Goal: Task Accomplishment & Management: Complete application form

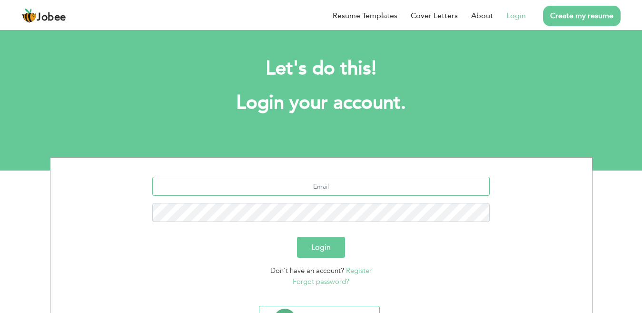
click at [352, 190] on input "text" at bounding box center [321, 186] width 338 height 19
type input "farooqkhan1994@hotmail.com"
click at [297, 237] on button "Login" at bounding box center [321, 247] width 48 height 21
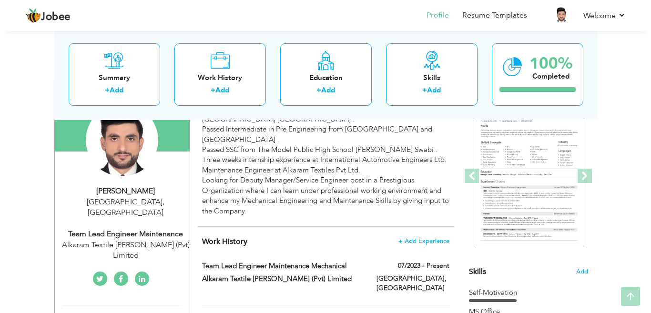
scroll to position [139, 0]
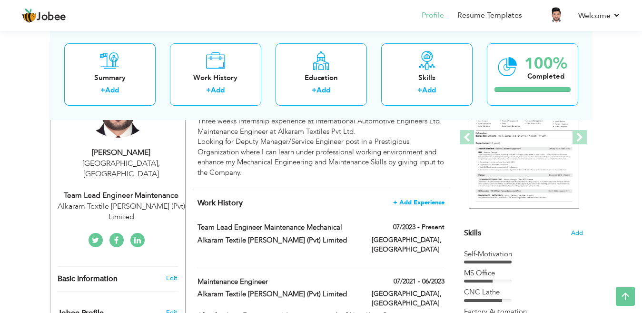
click at [415, 199] on span "+ Add Experience" at bounding box center [418, 202] width 51 height 7
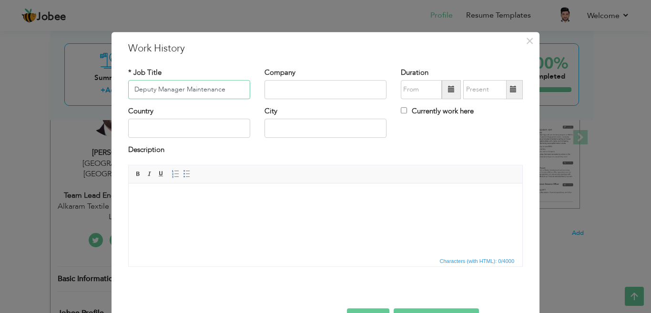
type input "Deputy Manager Maintenance"
click at [336, 91] on input "text" at bounding box center [325, 89] width 122 height 19
type input "Alkaram Textile Mills Pvt Ltd"
click at [451, 93] on span at bounding box center [451, 89] width 19 height 19
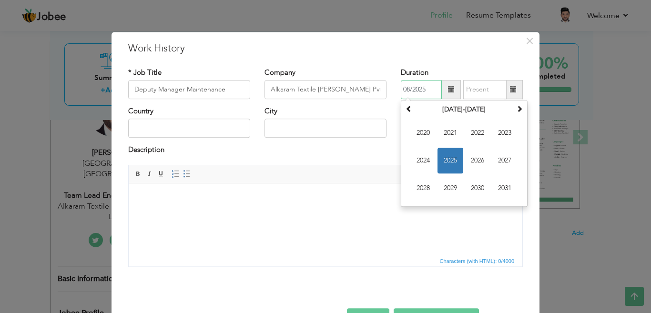
click at [442, 153] on span "2025" at bounding box center [450, 161] width 26 height 26
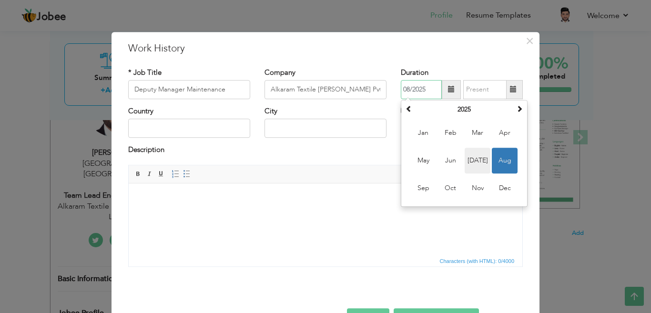
click at [470, 156] on span "Jul" at bounding box center [477, 161] width 26 height 26
type input "07/2025"
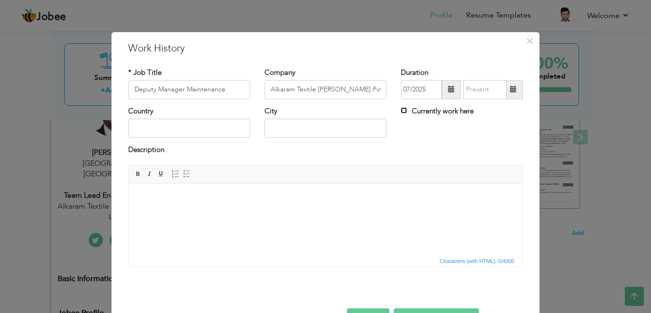
click at [402, 112] on input "Currently work here" at bounding box center [404, 110] width 6 height 6
checkbox input "true"
click at [238, 124] on input "text" at bounding box center [189, 128] width 122 height 19
type input "Pakistan"
type input "Karachi"
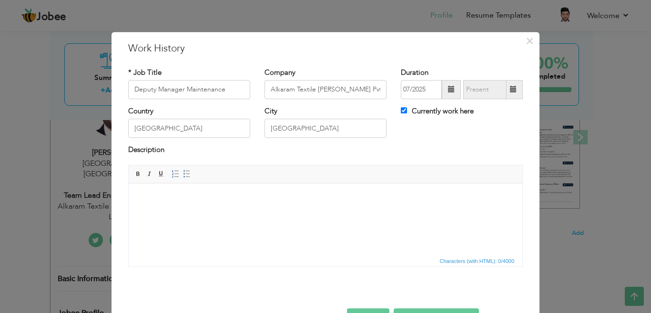
click at [184, 196] on body at bounding box center [325, 197] width 374 height 10
paste body
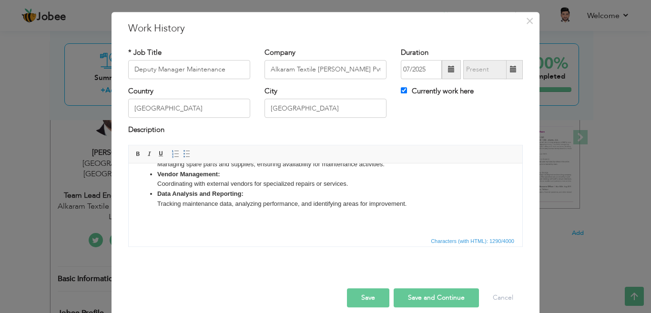
scroll to position [31, 0]
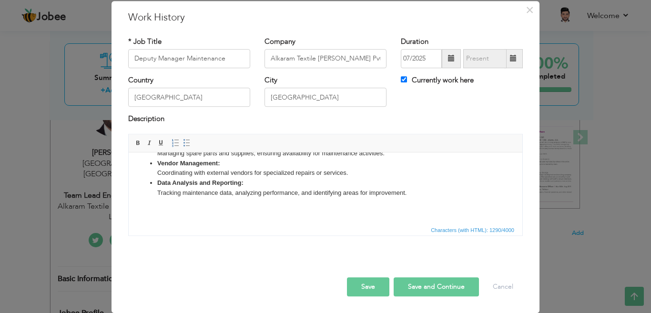
click at [414, 284] on button "Save and Continue" at bounding box center [435, 286] width 85 height 19
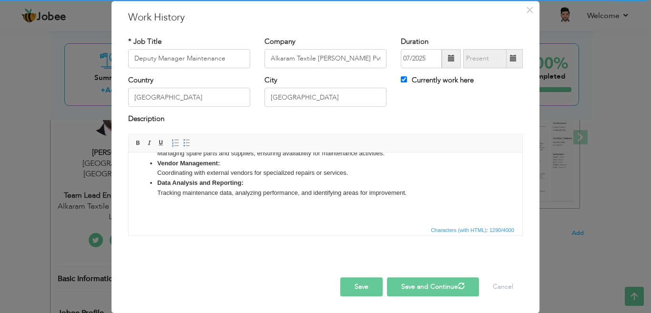
checkbox input "false"
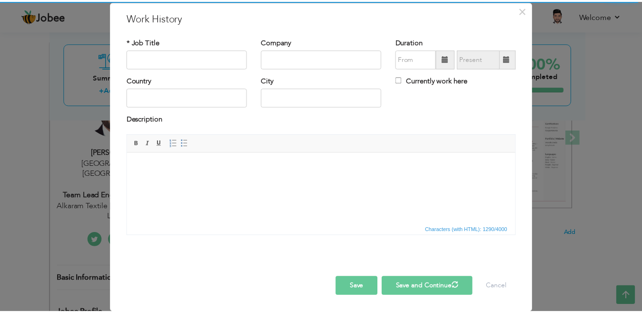
scroll to position [0, 0]
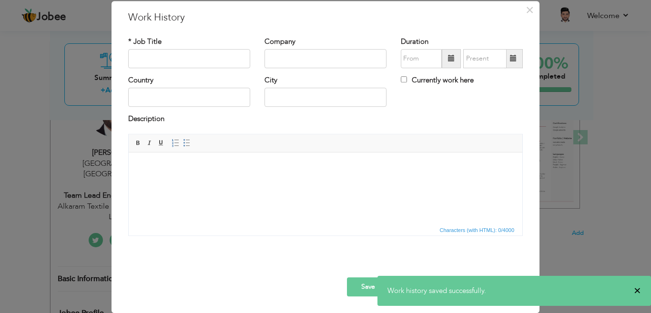
click at [639, 289] on span "×" at bounding box center [636, 291] width 7 height 10
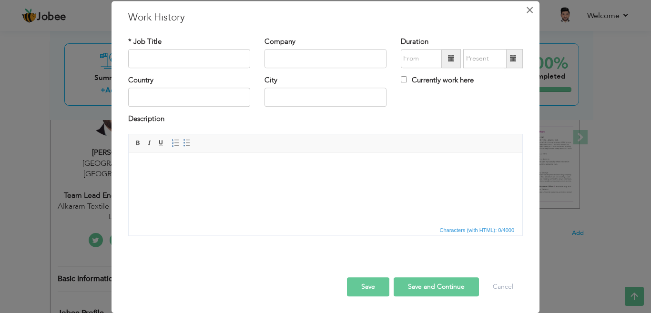
click at [530, 10] on button "×" at bounding box center [529, 9] width 15 height 15
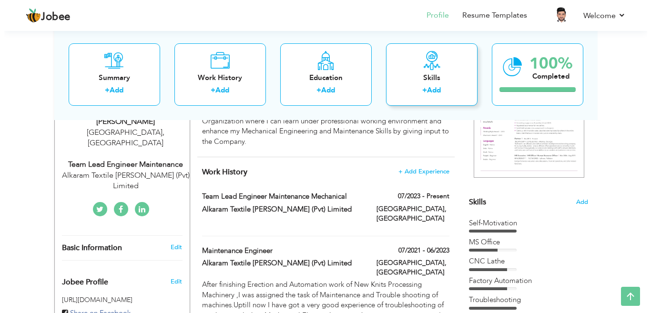
scroll to position [186, 0]
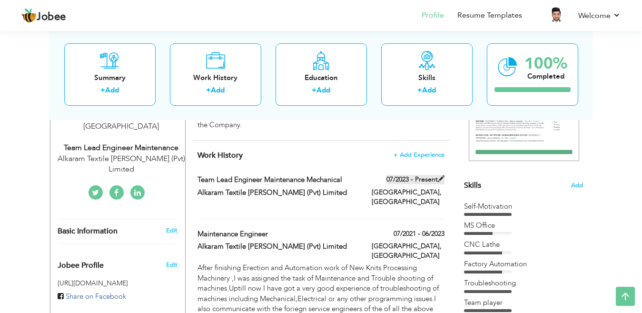
click at [439, 180] on span at bounding box center [441, 178] width 7 height 7
type input "Team Lead Engineer Maintenance Mechanical"
type input "Alkaram Textile Mills (Pvt) Limited"
type input "07/2023"
type input "Pakistan"
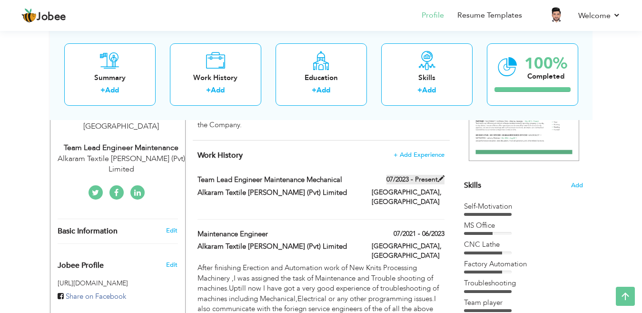
type input "Karachi"
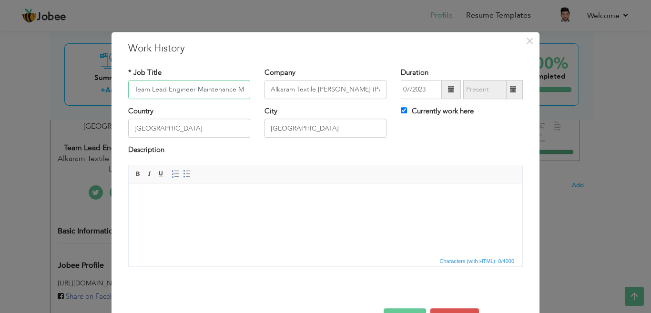
scroll to position [0, 27]
click at [401, 109] on input "Currently work here" at bounding box center [404, 110] width 6 height 6
checkbox input "false"
click at [510, 91] on span at bounding box center [513, 89] width 7 height 7
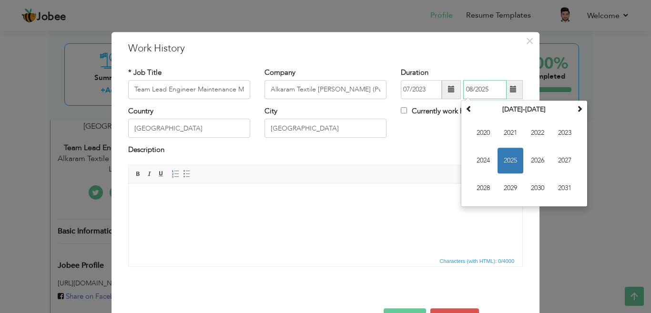
click at [502, 154] on span "2025" at bounding box center [510, 161] width 26 height 26
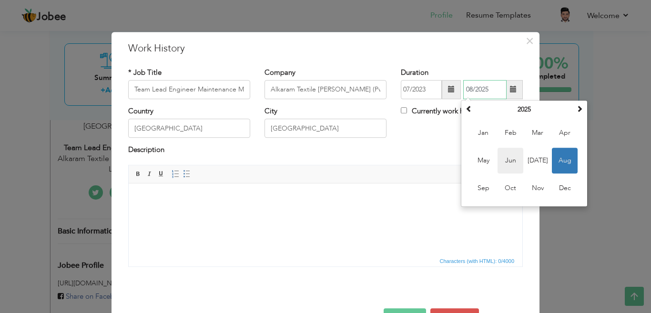
click at [507, 158] on span "Jun" at bounding box center [510, 161] width 26 height 26
type input "06/2025"
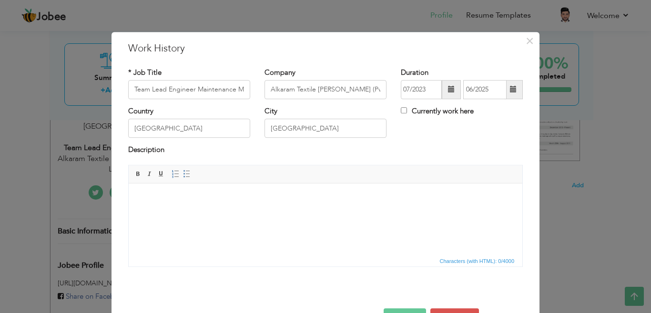
click at [242, 194] on body at bounding box center [325, 197] width 374 height 10
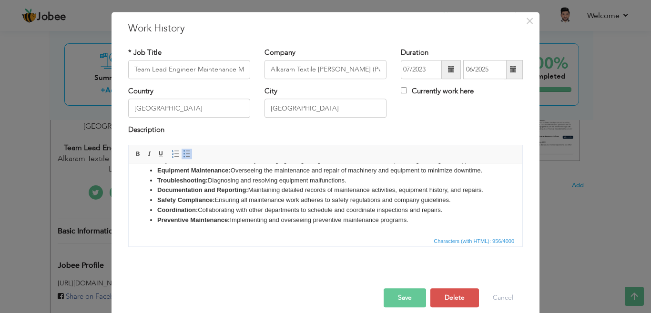
scroll to position [31, 0]
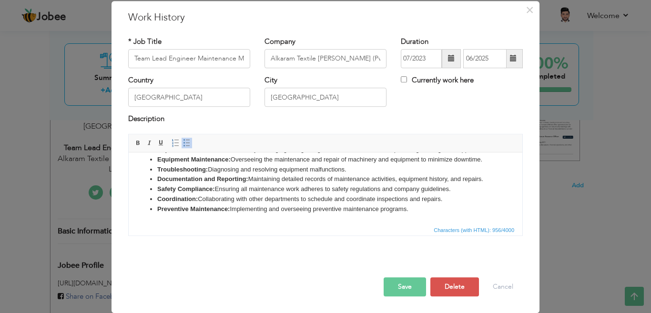
click at [411, 280] on button "Save" at bounding box center [404, 286] width 42 height 19
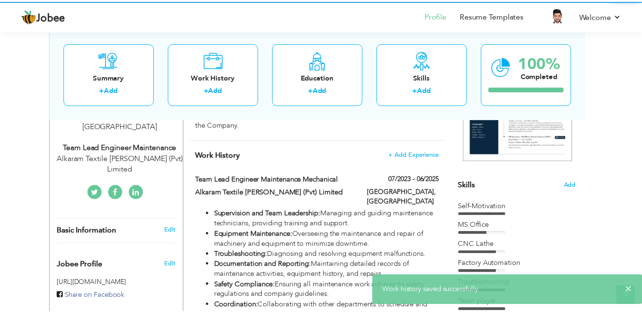
scroll to position [0, 0]
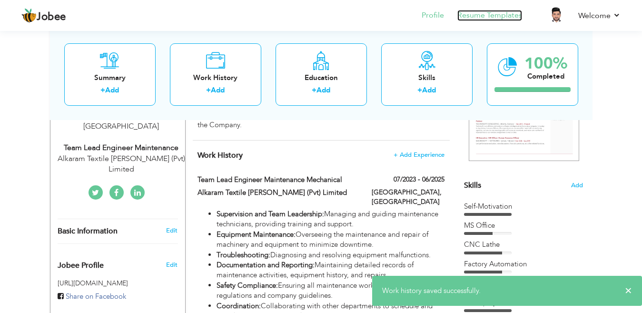
click at [511, 20] on link "Resume Templates" at bounding box center [490, 15] width 65 height 11
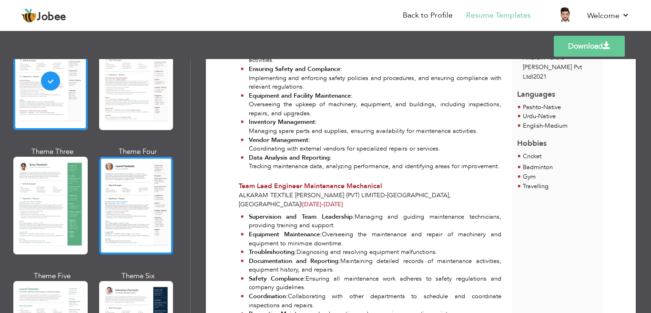
scroll to position [95, 0]
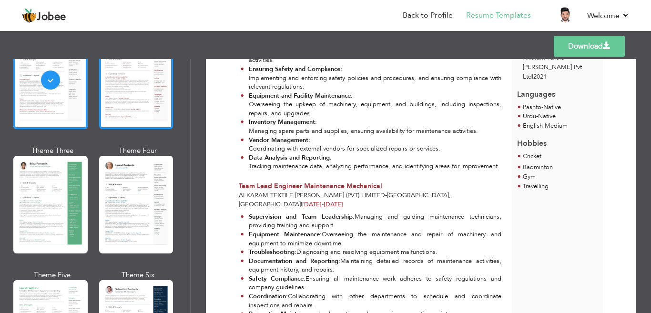
click at [149, 115] on div at bounding box center [136, 80] width 74 height 98
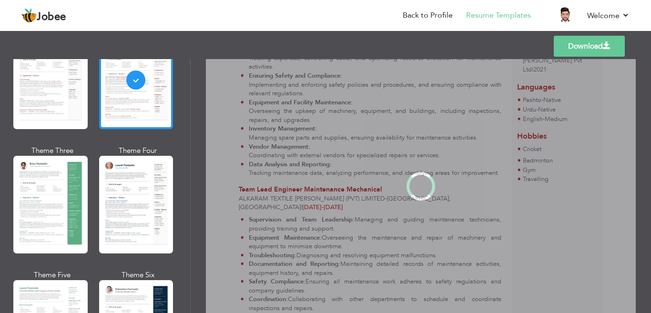
scroll to position [0, 0]
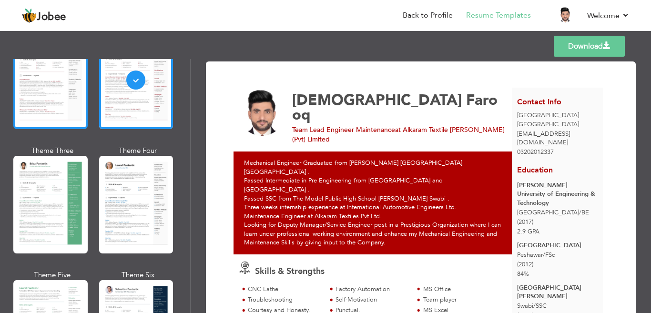
click at [73, 103] on div at bounding box center [50, 80] width 74 height 98
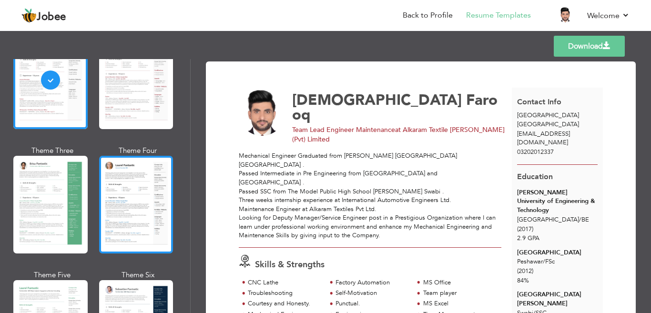
click at [112, 178] on div at bounding box center [136, 205] width 74 height 98
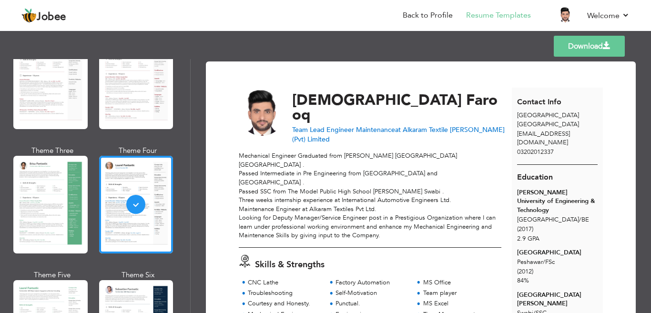
click at [325, 125] on span "Team Lead Engineer Maintenance" at bounding box center [343, 129] width 103 height 9
click at [410, 15] on link "Back to Profile" at bounding box center [427, 15] width 50 height 11
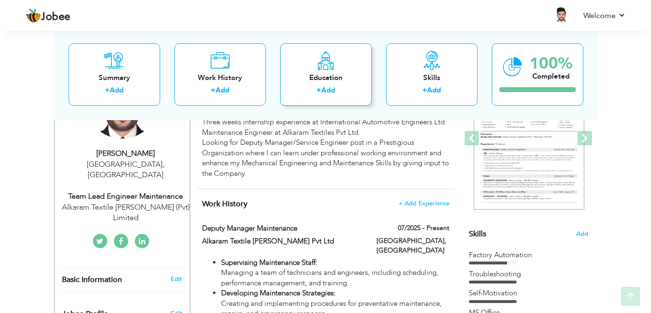
scroll to position [143, 0]
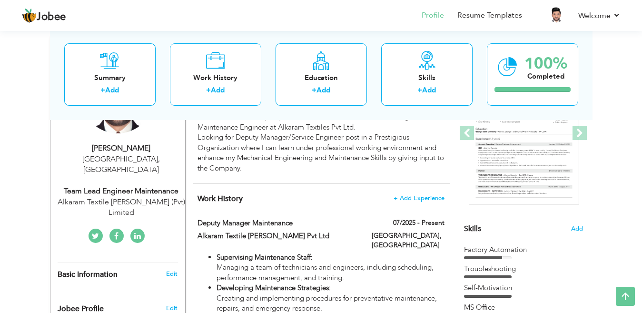
click at [123, 186] on div "Team Lead Engineer Maintenance" at bounding box center [122, 191] width 128 height 11
type input "Muhammad"
type input "Farooq"
type input "03202012337"
select select "number:166"
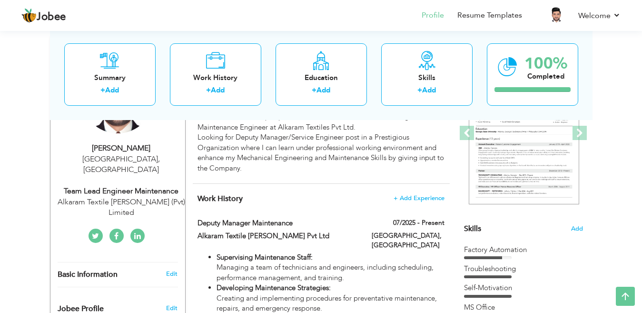
type input "Karachi"
select select "number:7"
type input "Alkaram Textile Mills (Pvt) Limited"
type input "Team Lead Engineer Maintenance"
type input "https://www.linkedin.com/in/muhammad-farooq-0b5b27134/"
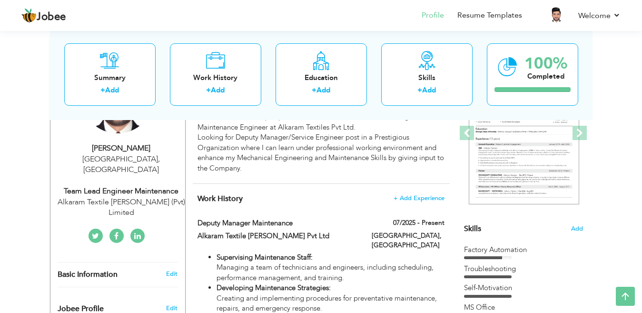
type input "https://www.facebook.com/profile.php?id=100003966221368"
type input "https://twitter.com/m_farooq131"
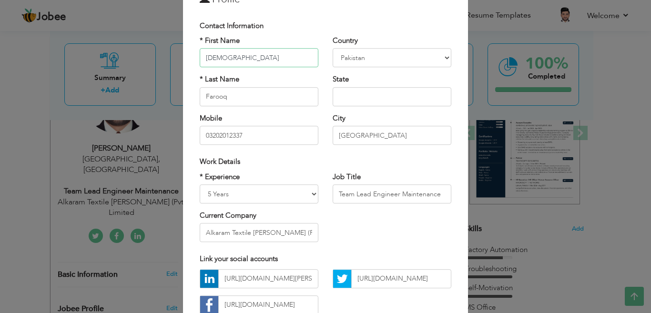
scroll to position [95, 0]
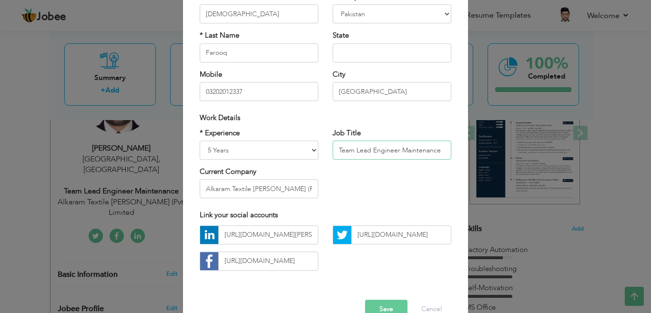
click at [394, 149] on input "Team Lead Engineer Maintenance" at bounding box center [391, 150] width 119 height 19
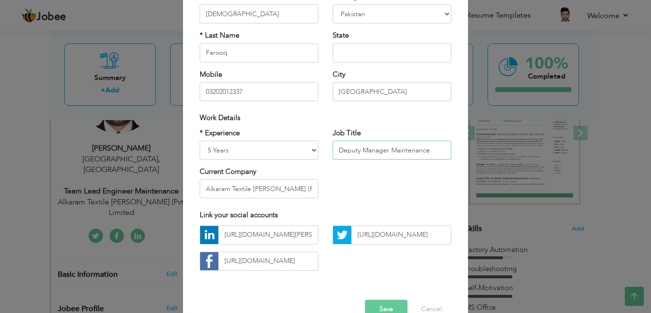
type input "Deputy Manager Maintenance"
click at [311, 152] on select "Entry Level Less than 1 Year 1 Year 2 Years 3 Years 4 Years 5 Years 6 Years 7 Y…" at bounding box center [259, 150] width 119 height 19
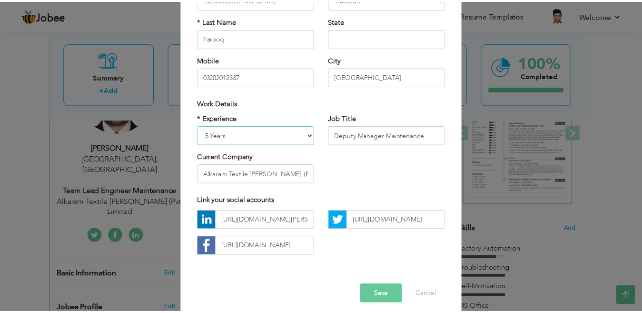
scroll to position [118, 0]
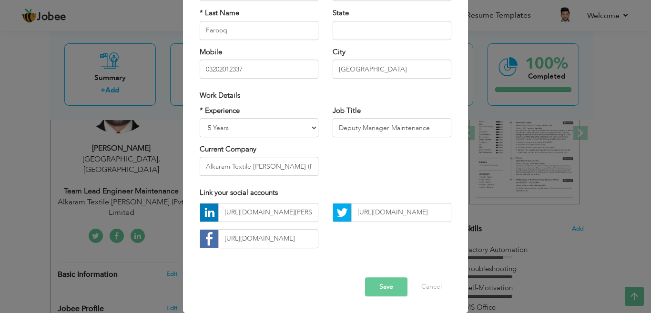
click at [382, 285] on button "Save" at bounding box center [386, 286] width 42 height 19
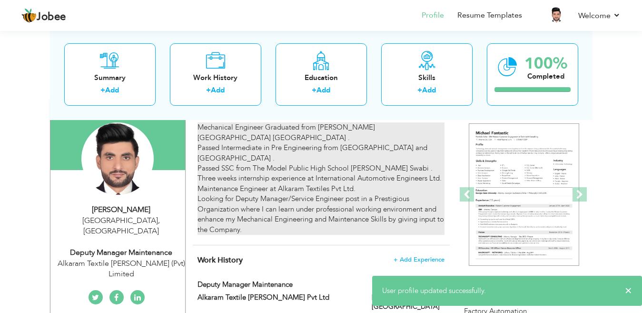
scroll to position [0, 0]
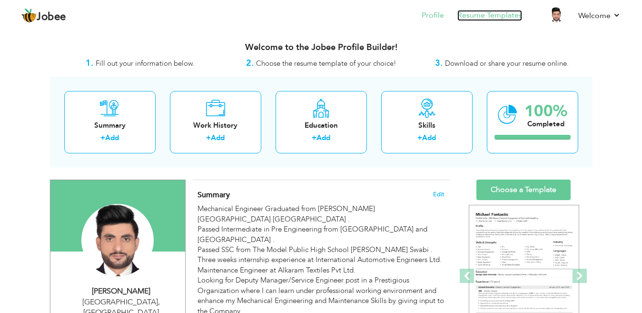
click at [489, 13] on link "Resume Templates" at bounding box center [490, 15] width 65 height 11
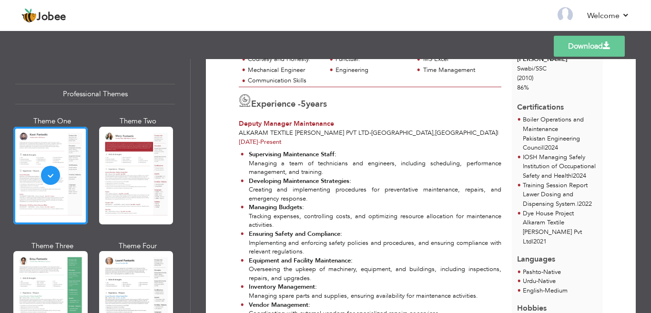
scroll to position [95, 0]
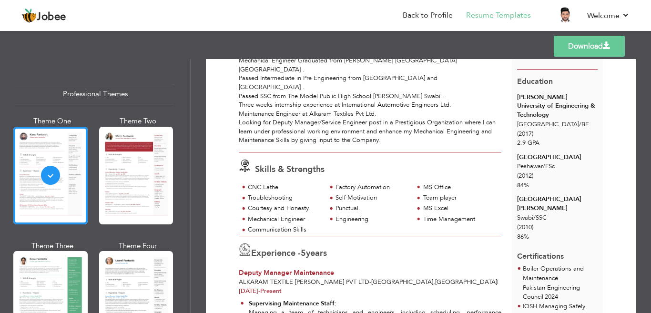
click at [580, 53] on link "Download" at bounding box center [588, 46] width 71 height 21
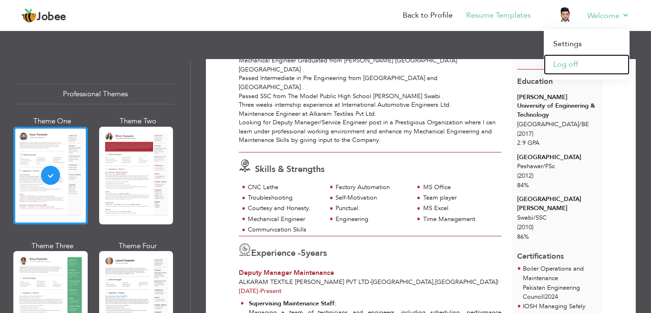
click at [572, 60] on link "Log off" at bounding box center [586, 64] width 86 height 20
